Goal: Use online tool/utility: Use online tool/utility

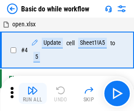
click at [32, 93] on img "button" at bounding box center [32, 90] width 11 height 11
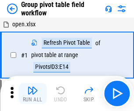
click at [32, 93] on img "button" at bounding box center [32, 90] width 11 height 11
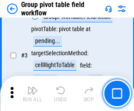
scroll to position [453, 0]
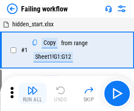
click at [32, 93] on img "button" at bounding box center [32, 90] width 11 height 11
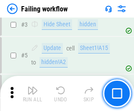
scroll to position [186, 0]
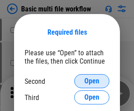
click at [92, 81] on span "Open" at bounding box center [91, 81] width 15 height 7
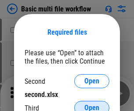
click at [92, 104] on span "Open" at bounding box center [91, 107] width 15 height 7
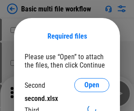
scroll to position [4, 0]
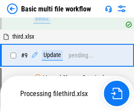
scroll to position [305, 0]
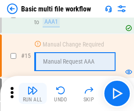
click at [32, 93] on img "button" at bounding box center [32, 90] width 11 height 11
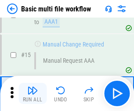
click at [32, 93] on img "button" at bounding box center [32, 90] width 11 height 11
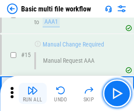
scroll to position [584, 0]
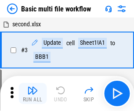
click at [32, 93] on img "button" at bounding box center [32, 90] width 11 height 11
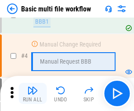
click at [32, 93] on img "button" at bounding box center [32, 90] width 11 height 11
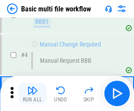
click at [32, 93] on img "button" at bounding box center [32, 90] width 11 height 11
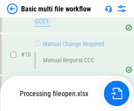
scroll to position [411, 0]
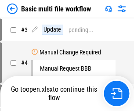
scroll to position [36, 0]
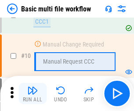
click at [32, 93] on img "button" at bounding box center [32, 90] width 11 height 11
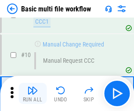
click at [32, 93] on img "button" at bounding box center [32, 90] width 11 height 11
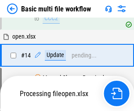
scroll to position [459, 0]
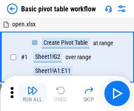
click at [32, 93] on img "button" at bounding box center [32, 90] width 11 height 11
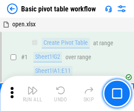
scroll to position [210, 0]
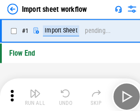
click at [32, 93] on img "button" at bounding box center [34, 90] width 11 height 11
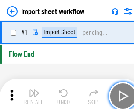
scroll to position [3, 0]
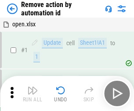
scroll to position [32, 0]
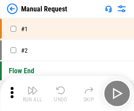
click at [32, 93] on img "button" at bounding box center [32, 90] width 11 height 11
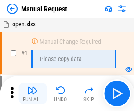
click at [32, 93] on img "button" at bounding box center [32, 90] width 11 height 11
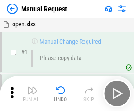
scroll to position [30, 0]
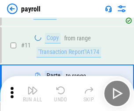
scroll to position [64, 0]
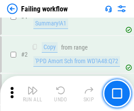
scroll to position [142, 0]
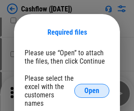
click at [92, 87] on span "Open" at bounding box center [91, 90] width 15 height 7
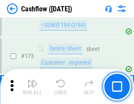
scroll to position [929, 0]
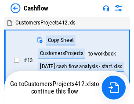
scroll to position [10, 0]
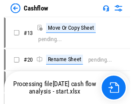
scroll to position [10, 0]
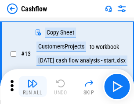
click at [32, 87] on img "button" at bounding box center [32, 84] width 11 height 11
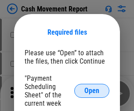
click at [92, 91] on span "Open" at bounding box center [91, 90] width 15 height 7
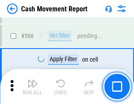
scroll to position [4022, 0]
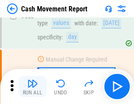
click at [32, 87] on img "button" at bounding box center [32, 84] width 11 height 11
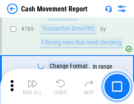
scroll to position [4876, 0]
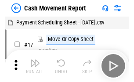
scroll to position [16, 0]
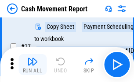
click at [32, 65] on img "button" at bounding box center [32, 62] width 11 height 11
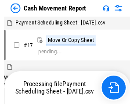
scroll to position [5, 0]
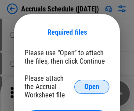
click at [92, 86] on span "Open" at bounding box center [91, 86] width 15 height 7
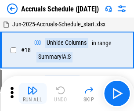
click at [32, 93] on img "button" at bounding box center [32, 90] width 11 height 11
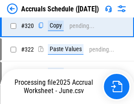
scroll to position [1632, 0]
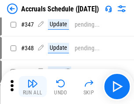
click at [32, 87] on img "button" at bounding box center [32, 84] width 11 height 11
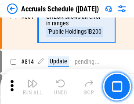
scroll to position [3872, 0]
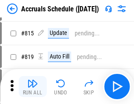
click at [32, 87] on img "button" at bounding box center [32, 84] width 11 height 11
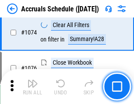
scroll to position [5256, 0]
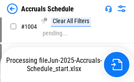
scroll to position [4508, 0]
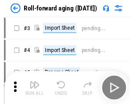
scroll to position [1, 0]
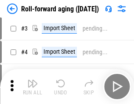
click at [32, 87] on img "button" at bounding box center [32, 84] width 11 height 11
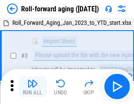
click at [32, 87] on img "button" at bounding box center [32, 84] width 11 height 11
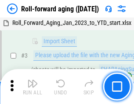
scroll to position [57, 0]
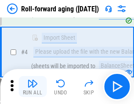
click at [32, 87] on img "button" at bounding box center [32, 84] width 11 height 11
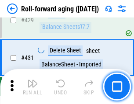
scroll to position [3043, 0]
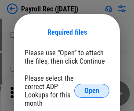
click at [92, 91] on span "Open" at bounding box center [91, 90] width 15 height 7
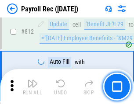
scroll to position [5575, 0]
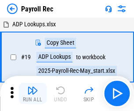
click at [32, 93] on img "button" at bounding box center [32, 90] width 11 height 11
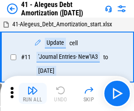
click at [32, 93] on img "button" at bounding box center [32, 90] width 11 height 11
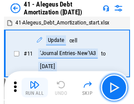
scroll to position [108, 0]
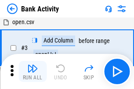
click at [32, 72] on img "button" at bounding box center [32, 68] width 11 height 11
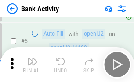
scroll to position [47, 0]
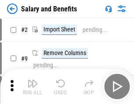
click at [32, 87] on img "button" at bounding box center [32, 84] width 11 height 11
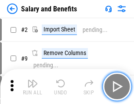
scroll to position [12, 0]
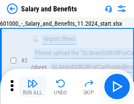
click at [32, 87] on img "button" at bounding box center [32, 84] width 11 height 11
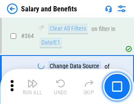
scroll to position [4133, 0]
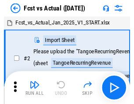
scroll to position [11, 0]
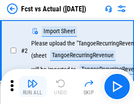
click at [32, 87] on img "button" at bounding box center [32, 84] width 11 height 11
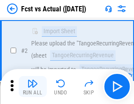
click at [32, 87] on img "button" at bounding box center [32, 84] width 11 height 11
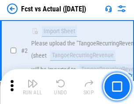
scroll to position [82, 0]
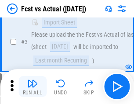
click at [32, 87] on img "button" at bounding box center [32, 84] width 11 height 11
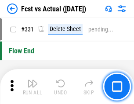
scroll to position [4201, 0]
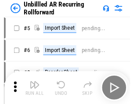
scroll to position [19, 0]
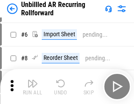
click at [32, 87] on img "button" at bounding box center [32, 84] width 11 height 11
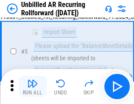
click at [32, 87] on img "button" at bounding box center [32, 84] width 11 height 11
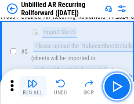
scroll to position [82, 0]
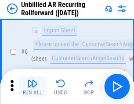
click at [32, 87] on img "button" at bounding box center [32, 84] width 11 height 11
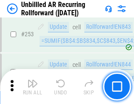
scroll to position [2981, 0]
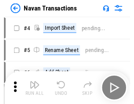
scroll to position [14, 0]
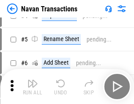
click at [32, 87] on img "button" at bounding box center [32, 84] width 11 height 11
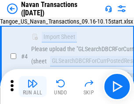
click at [32, 87] on img "button" at bounding box center [32, 84] width 11 height 11
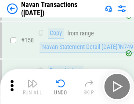
scroll to position [2845, 0]
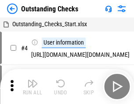
click at [32, 87] on img "button" at bounding box center [32, 84] width 11 height 11
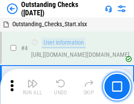
scroll to position [37, 0]
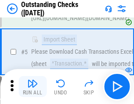
click at [32, 87] on img "button" at bounding box center [32, 84] width 11 height 11
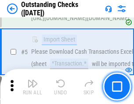
scroll to position [92, 0]
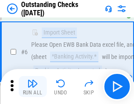
click at [32, 87] on img "button" at bounding box center [32, 84] width 11 height 11
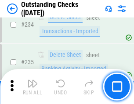
scroll to position [2665, 0]
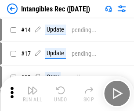
click at [32, 93] on img "button" at bounding box center [32, 90] width 11 height 11
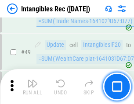
scroll to position [342, 0]
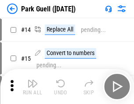
click at [32, 87] on img "button" at bounding box center [32, 84] width 11 height 11
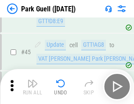
scroll to position [1097, 0]
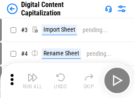
click at [32, 74] on img "button" at bounding box center [32, 77] width 11 height 11
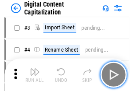
scroll to position [25, 0]
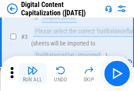
click at [32, 74] on img "button" at bounding box center [32, 70] width 11 height 11
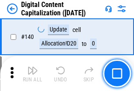
scroll to position [931, 0]
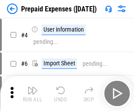
click at [32, 87] on img "button" at bounding box center [32, 90] width 11 height 11
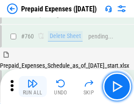
scroll to position [2432, 0]
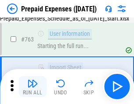
click at [32, 87] on img "button" at bounding box center [32, 84] width 11 height 11
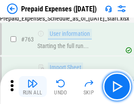
scroll to position [2484, 0]
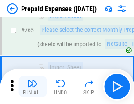
click at [32, 87] on img "button" at bounding box center [32, 84] width 11 height 11
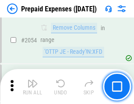
scroll to position [9173, 0]
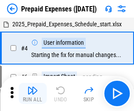
click at [32, 93] on img "button" at bounding box center [32, 90] width 11 height 11
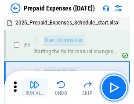
scroll to position [39, 0]
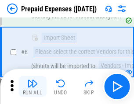
click at [32, 87] on img "button" at bounding box center [32, 84] width 11 height 11
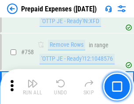
scroll to position [3127, 0]
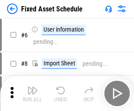
click at [32, 93] on img "button" at bounding box center [32, 90] width 11 height 11
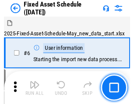
scroll to position [47, 0]
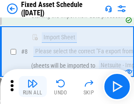
click at [32, 87] on img "button" at bounding box center [32, 84] width 11 height 11
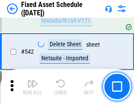
scroll to position [3129, 0]
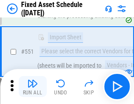
click at [32, 87] on img "button" at bounding box center [32, 84] width 11 height 11
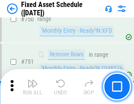
scroll to position [4278, 0]
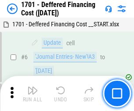
scroll to position [105, 0]
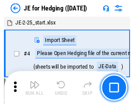
scroll to position [1, 0]
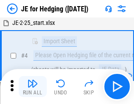
click at [32, 87] on img "button" at bounding box center [32, 84] width 11 height 11
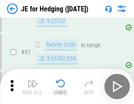
scroll to position [568, 0]
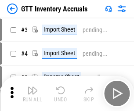
click at [32, 87] on img "button" at bounding box center [32, 90] width 11 height 11
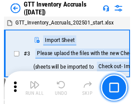
scroll to position [1, 0]
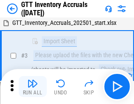
click at [32, 87] on img "button" at bounding box center [32, 84] width 11 height 11
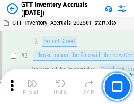
scroll to position [57, 0]
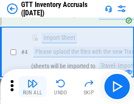
click at [32, 87] on img "button" at bounding box center [32, 84] width 11 height 11
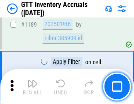
scroll to position [7166, 0]
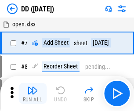
click at [32, 93] on img "button" at bounding box center [32, 90] width 11 height 11
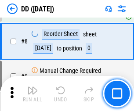
scroll to position [85, 0]
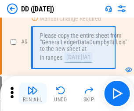
click at [32, 93] on img "button" at bounding box center [32, 90] width 11 height 11
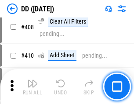
scroll to position [3926, 0]
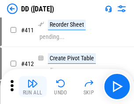
click at [32, 87] on img "button" at bounding box center [32, 84] width 11 height 11
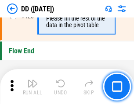
scroll to position [4200, 0]
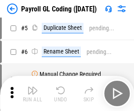
click at [32, 93] on img "button" at bounding box center [32, 90] width 11 height 11
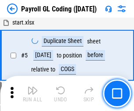
scroll to position [105, 0]
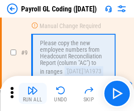
click at [32, 93] on img "button" at bounding box center [32, 90] width 11 height 11
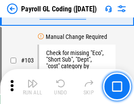
scroll to position [2059, 0]
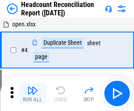
click at [32, 93] on img "button" at bounding box center [32, 90] width 11 height 11
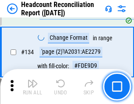
scroll to position [1055, 0]
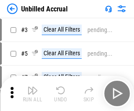
click at [32, 93] on img "button" at bounding box center [32, 90] width 11 height 11
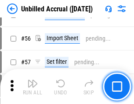
scroll to position [916, 0]
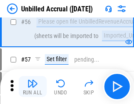
click at [32, 87] on img "button" at bounding box center [32, 84] width 11 height 11
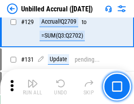
scroll to position [2614, 0]
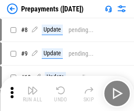
click at [32, 93] on img "button" at bounding box center [32, 90] width 11 height 11
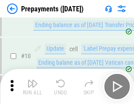
scroll to position [55, 0]
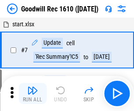
click at [32, 93] on img "button" at bounding box center [32, 90] width 11 height 11
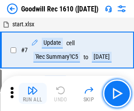
scroll to position [150, 0]
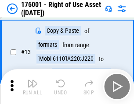
scroll to position [57, 0]
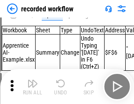
click at [32, 87] on img "button" at bounding box center [32, 84] width 11 height 11
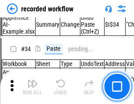
scroll to position [2743, 0]
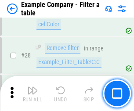
scroll to position [803, 0]
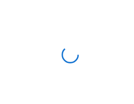
scroll to position [14, 0]
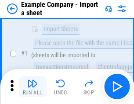
click at [32, 87] on img "button" at bounding box center [32, 84] width 11 height 11
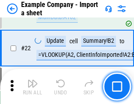
scroll to position [194, 0]
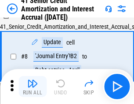
click at [32, 87] on img "button" at bounding box center [32, 84] width 11 height 11
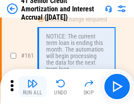
click at [32, 87] on img "button" at bounding box center [32, 84] width 11 height 11
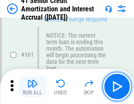
scroll to position [939, 0]
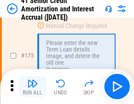
click at [32, 87] on img "button" at bounding box center [32, 84] width 11 height 11
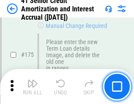
scroll to position [1028, 0]
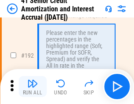
click at [32, 87] on img "button" at bounding box center [32, 84] width 11 height 11
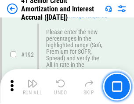
scroll to position [1120, 0]
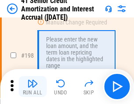
click at [32, 87] on img "button" at bounding box center [32, 84] width 11 height 11
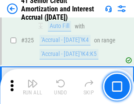
scroll to position [2242, 0]
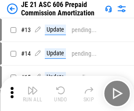
click at [32, 87] on img "button" at bounding box center [32, 90] width 11 height 11
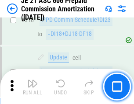
scroll to position [1638, 0]
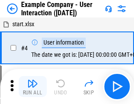
click at [32, 87] on img "button" at bounding box center [32, 84] width 11 height 11
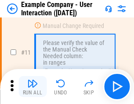
click at [32, 87] on img "button" at bounding box center [32, 84] width 11 height 11
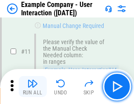
scroll to position [190, 0]
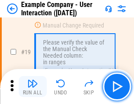
click at [32, 87] on img "button" at bounding box center [32, 84] width 11 height 11
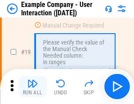
click at [32, 87] on img "button" at bounding box center [32, 84] width 11 height 11
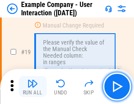
click at [32, 87] on img "button" at bounding box center [32, 84] width 11 height 11
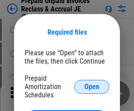
click at [92, 86] on span "Open" at bounding box center [91, 86] width 15 height 7
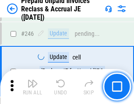
scroll to position [1185, 0]
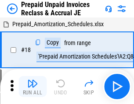
click at [32, 87] on img "button" at bounding box center [32, 84] width 11 height 11
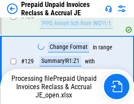
scroll to position [764, 0]
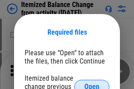
click at [92, 83] on span "Open" at bounding box center [91, 86] width 15 height 7
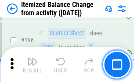
scroll to position [1689, 0]
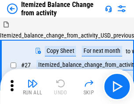
scroll to position [14, 0]
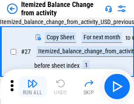
click at [32, 87] on img "button" at bounding box center [32, 84] width 11 height 11
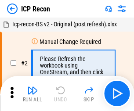
scroll to position [4, 0]
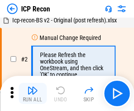
click at [32, 93] on img "button" at bounding box center [32, 90] width 11 height 11
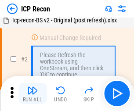
click at [32, 93] on img "button" at bounding box center [32, 90] width 11 height 11
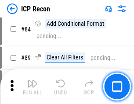
scroll to position [860, 0]
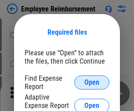
click at [92, 82] on span "Open" at bounding box center [91, 82] width 15 height 7
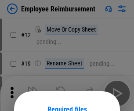
scroll to position [77, 0]
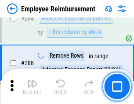
scroll to position [2385, 0]
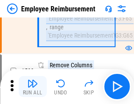
click at [32, 87] on img "button" at bounding box center [32, 84] width 11 height 11
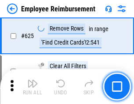
scroll to position [5254, 0]
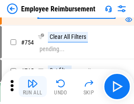
click at [32, 87] on img "button" at bounding box center [32, 84] width 11 height 11
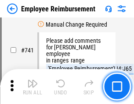
scroll to position [6157, 0]
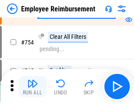
click at [32, 87] on img "button" at bounding box center [32, 84] width 11 height 11
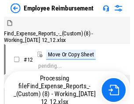
scroll to position [30, 0]
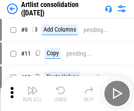
click at [32, 93] on img "button" at bounding box center [32, 90] width 11 height 11
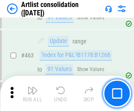
scroll to position [3843, 0]
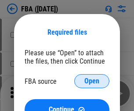
click at [92, 81] on span "Open" at bounding box center [91, 81] width 15 height 7
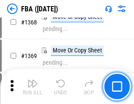
scroll to position [9425, 0]
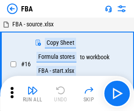
scroll to position [9, 0]
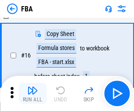
click at [32, 93] on img "button" at bounding box center [32, 90] width 11 height 11
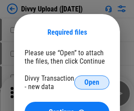
click at [92, 82] on span "Open" at bounding box center [91, 82] width 15 height 7
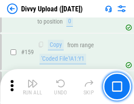
scroll to position [909, 0]
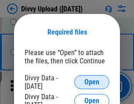
click at [92, 82] on span "Open" at bounding box center [91, 82] width 15 height 7
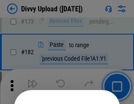
scroll to position [985, 0]
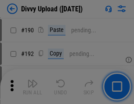
scroll to position [1108, 0]
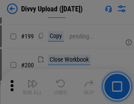
scroll to position [1276, 0]
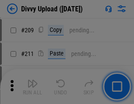
scroll to position [1491, 0]
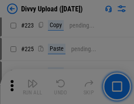
scroll to position [1751, 0]
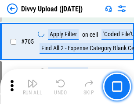
scroll to position [6003, 0]
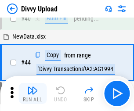
click at [32, 93] on img "button" at bounding box center [32, 90] width 11 height 11
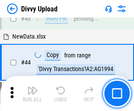
scroll to position [97, 0]
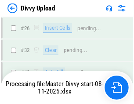
scroll to position [909, 0]
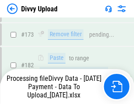
scroll to position [989, 0]
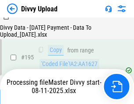
scroll to position [1226, 0]
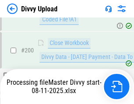
scroll to position [1420, 0]
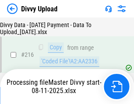
scroll to position [1807, 0]
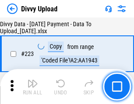
scroll to position [2000, 0]
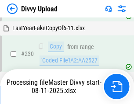
scroll to position [2178, 0]
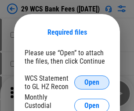
click at [92, 82] on span "Open" at bounding box center [91, 82] width 15 height 7
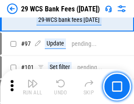
scroll to position [855, 0]
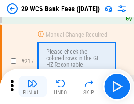
click at [32, 87] on img "button" at bounding box center [32, 84] width 11 height 11
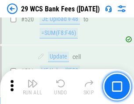
scroll to position [4529, 0]
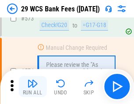
click at [32, 87] on img "button" at bounding box center [32, 84] width 11 height 11
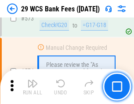
scroll to position [4860, 0]
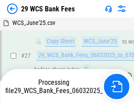
scroll to position [175, 0]
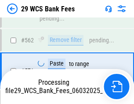
scroll to position [4850, 0]
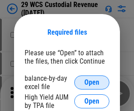
click at [92, 82] on span "Open" at bounding box center [91, 82] width 15 height 7
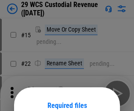
scroll to position [73, 0]
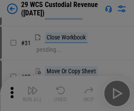
scroll to position [188, 0]
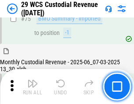
scroll to position [917, 0]
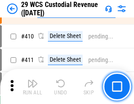
click at [32, 87] on img "button" at bounding box center [32, 84] width 11 height 11
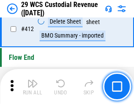
scroll to position [4191, 0]
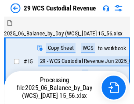
scroll to position [21, 0]
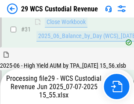
scroll to position [451, 0]
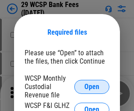
click at [92, 86] on span "Open" at bounding box center [91, 86] width 15 height 7
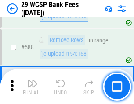
scroll to position [3454, 0]
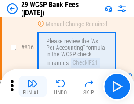
click at [32, 87] on img "button" at bounding box center [32, 84] width 11 height 11
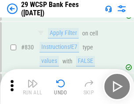
scroll to position [5568, 0]
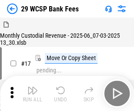
click at [32, 87] on img "button" at bounding box center [32, 90] width 11 height 11
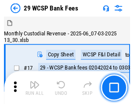
scroll to position [21, 0]
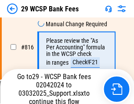
scroll to position [5313, 0]
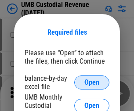
click at [92, 82] on span "Open" at bounding box center [91, 82] width 15 height 7
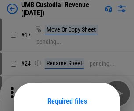
scroll to position [69, 0]
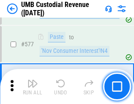
scroll to position [4093, 0]
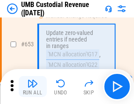
click at [32, 87] on img "button" at bounding box center [32, 84] width 11 height 11
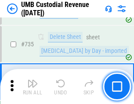
scroll to position [5366, 0]
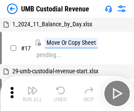
scroll to position [7, 0]
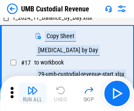
click at [32, 93] on img "button" at bounding box center [32, 90] width 11 height 11
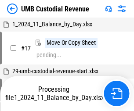
scroll to position [7, 0]
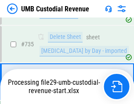
scroll to position [5346, 0]
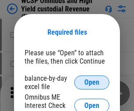
click at [92, 82] on span "Open" at bounding box center [91, 82] width 15 height 7
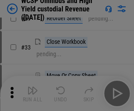
scroll to position [201, 0]
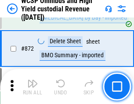
scroll to position [7427, 0]
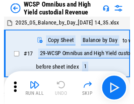
scroll to position [5, 0]
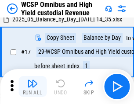
click at [32, 87] on img "button" at bounding box center [32, 84] width 11 height 11
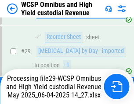
scroll to position [183, 0]
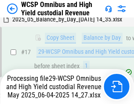
scroll to position [183, 0]
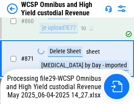
scroll to position [7407, 0]
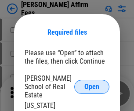
click at [92, 83] on span "Open" at bounding box center [91, 86] width 15 height 7
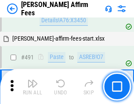
scroll to position [2386, 0]
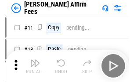
scroll to position [9, 0]
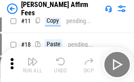
click at [32, 65] on img "button" at bounding box center [32, 62] width 11 height 11
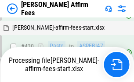
scroll to position [1992, 0]
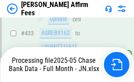
scroll to position [2315, 0]
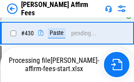
scroll to position [1992, 0]
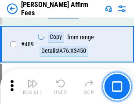
scroll to position [2291, 0]
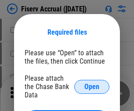
click at [92, 83] on span "Open" at bounding box center [91, 86] width 15 height 7
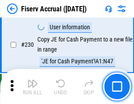
scroll to position [2781, 0]
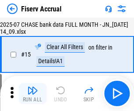
click at [32, 93] on img "button" at bounding box center [32, 90] width 11 height 11
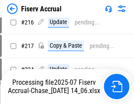
scroll to position [2771, 0]
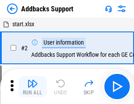
click at [32, 87] on img "button" at bounding box center [32, 84] width 11 height 11
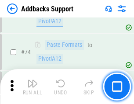
scroll to position [639, 0]
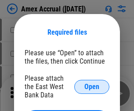
click at [92, 86] on span "Open" at bounding box center [91, 86] width 15 height 7
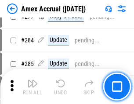
scroll to position [2284, 0]
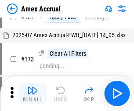
click at [32, 93] on img "button" at bounding box center [32, 90] width 11 height 11
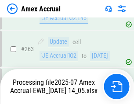
scroll to position [2393, 0]
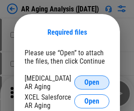
click at [92, 81] on span "Open" at bounding box center [91, 82] width 15 height 7
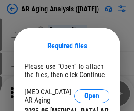
scroll to position [14, 0]
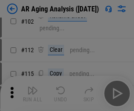
scroll to position [121, 0]
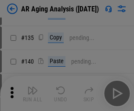
scroll to position [264, 0]
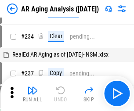
scroll to position [9, 0]
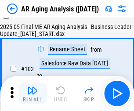
click at [32, 93] on img "button" at bounding box center [32, 90] width 11 height 11
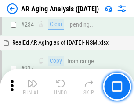
scroll to position [1360, 0]
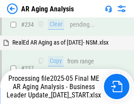
scroll to position [1350, 0]
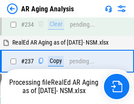
scroll to position [1350, 0]
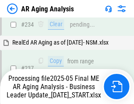
scroll to position [1387, 0]
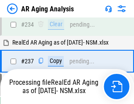
scroll to position [1350, 0]
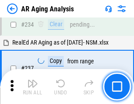
scroll to position [1350, 0]
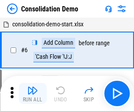
click at [32, 93] on img "button" at bounding box center [32, 90] width 11 height 11
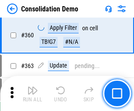
scroll to position [2941, 0]
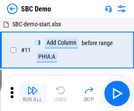
click at [32, 93] on img "button" at bounding box center [32, 90] width 11 height 11
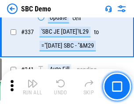
scroll to position [2309, 0]
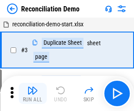
click at [32, 93] on img "button" at bounding box center [32, 90] width 11 height 11
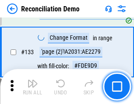
scroll to position [1042, 0]
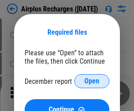
click at [92, 81] on span "Open" at bounding box center [91, 81] width 15 height 7
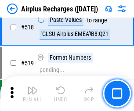
scroll to position [3776, 0]
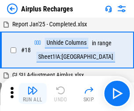
click at [32, 93] on img "button" at bounding box center [32, 90] width 11 height 11
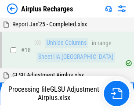
scroll to position [39, 0]
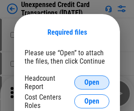
click at [92, 82] on span "Open" at bounding box center [91, 82] width 15 height 7
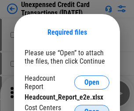
click at [92, 108] on span "Open" at bounding box center [91, 111] width 15 height 7
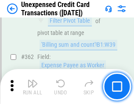
scroll to position [2257, 0]
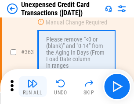
click at [32, 87] on img "button" at bounding box center [32, 84] width 11 height 11
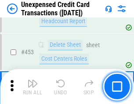
scroll to position [2993, 0]
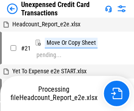
scroll to position [14, 0]
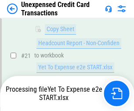
scroll to position [143, 0]
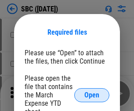
click at [92, 95] on span "Open" at bounding box center [91, 95] width 15 height 7
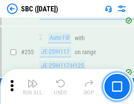
scroll to position [1715, 0]
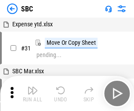
scroll to position [9, 0]
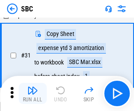
click at [32, 93] on img "button" at bounding box center [32, 90] width 11 height 11
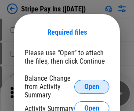
click at [92, 86] on span "Open" at bounding box center [91, 86] width 15 height 7
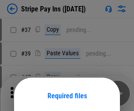
scroll to position [64, 0]
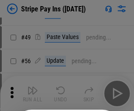
scroll to position [159, 0]
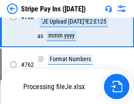
scroll to position [4621, 0]
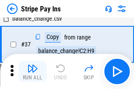
click at [32, 72] on img "button" at bounding box center [32, 68] width 11 height 11
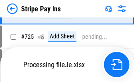
scroll to position [4602, 0]
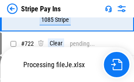
scroll to position [4602, 0]
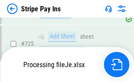
scroll to position [4602, 0]
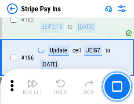
scroll to position [1188, 0]
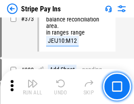
click at [32, 87] on img "button" at bounding box center [32, 84] width 11 height 11
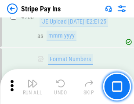
scroll to position [4591, 0]
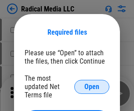
click at [92, 86] on span "Open" at bounding box center [91, 86] width 15 height 7
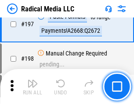
scroll to position [2030, 0]
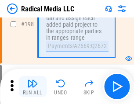
click at [32, 87] on img "button" at bounding box center [32, 84] width 11 height 11
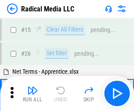
scroll to position [49, 0]
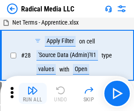
click at [32, 93] on img "button" at bounding box center [32, 90] width 11 height 11
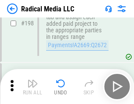
scroll to position [2200, 0]
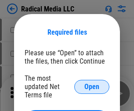
click at [92, 86] on span "Open" at bounding box center [91, 86] width 15 height 7
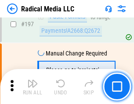
scroll to position [2030, 0]
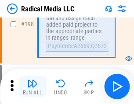
click at [32, 87] on img "button" at bounding box center [32, 84] width 11 height 11
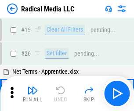
scroll to position [49, 0]
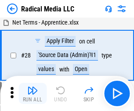
click at [32, 93] on img "button" at bounding box center [32, 90] width 11 height 11
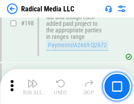
scroll to position [2200, 0]
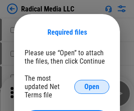
click at [92, 86] on span "Open" at bounding box center [91, 86] width 15 height 7
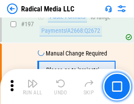
scroll to position [2030, 0]
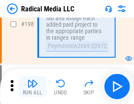
click at [32, 87] on img "button" at bounding box center [32, 84] width 11 height 11
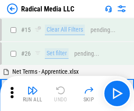
scroll to position [49, 0]
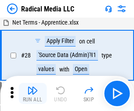
click at [32, 93] on img "button" at bounding box center [32, 90] width 11 height 11
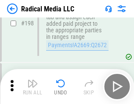
scroll to position [2200, 0]
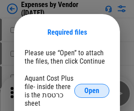
click at [92, 91] on span "Open" at bounding box center [91, 90] width 15 height 7
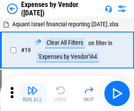
click at [32, 93] on img "button" at bounding box center [32, 90] width 11 height 11
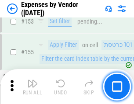
scroll to position [647, 0]
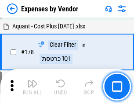
scroll to position [685, 0]
